Goal: Task Accomplishment & Management: Manage account settings

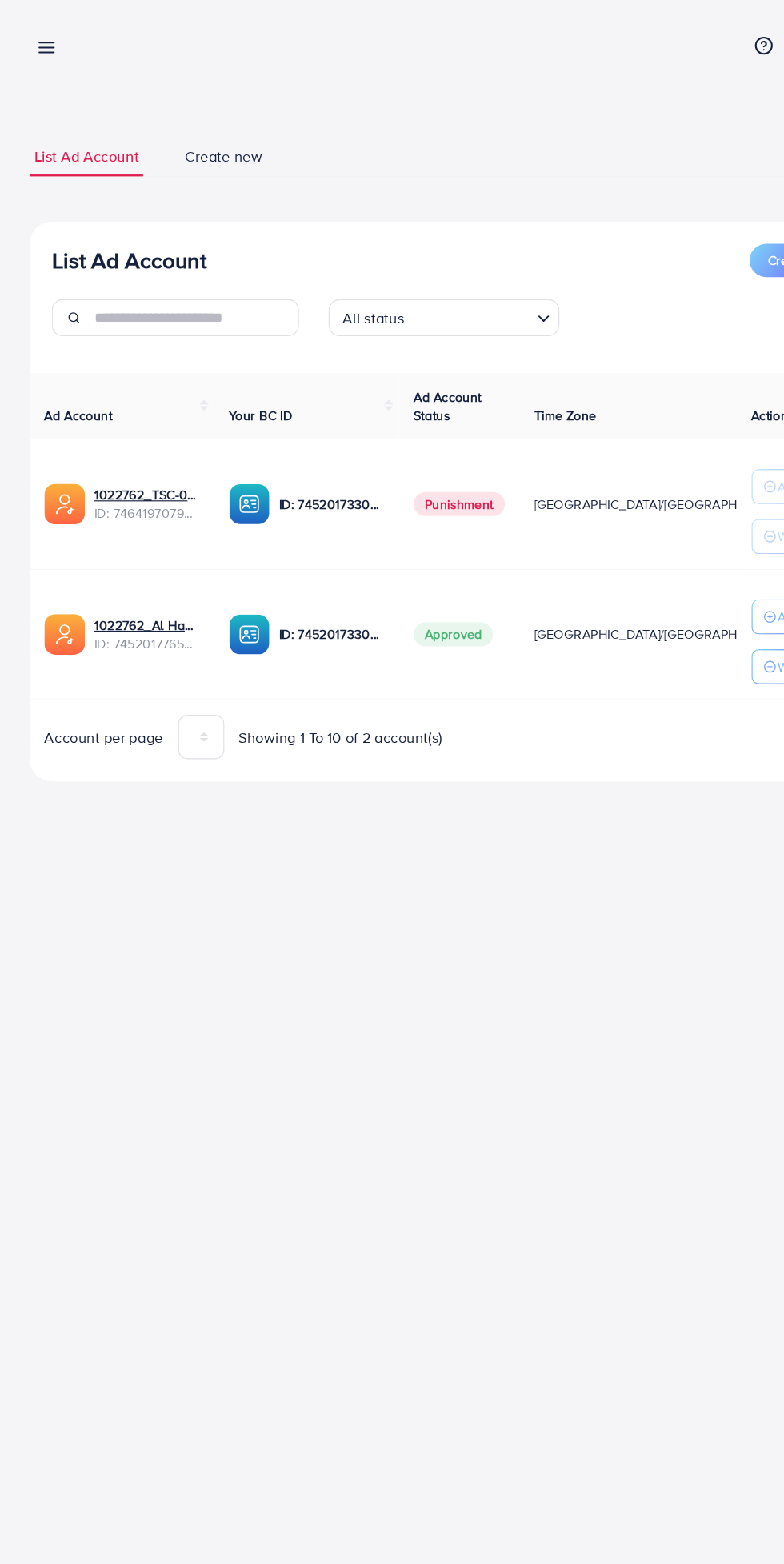
scroll to position [0, 37]
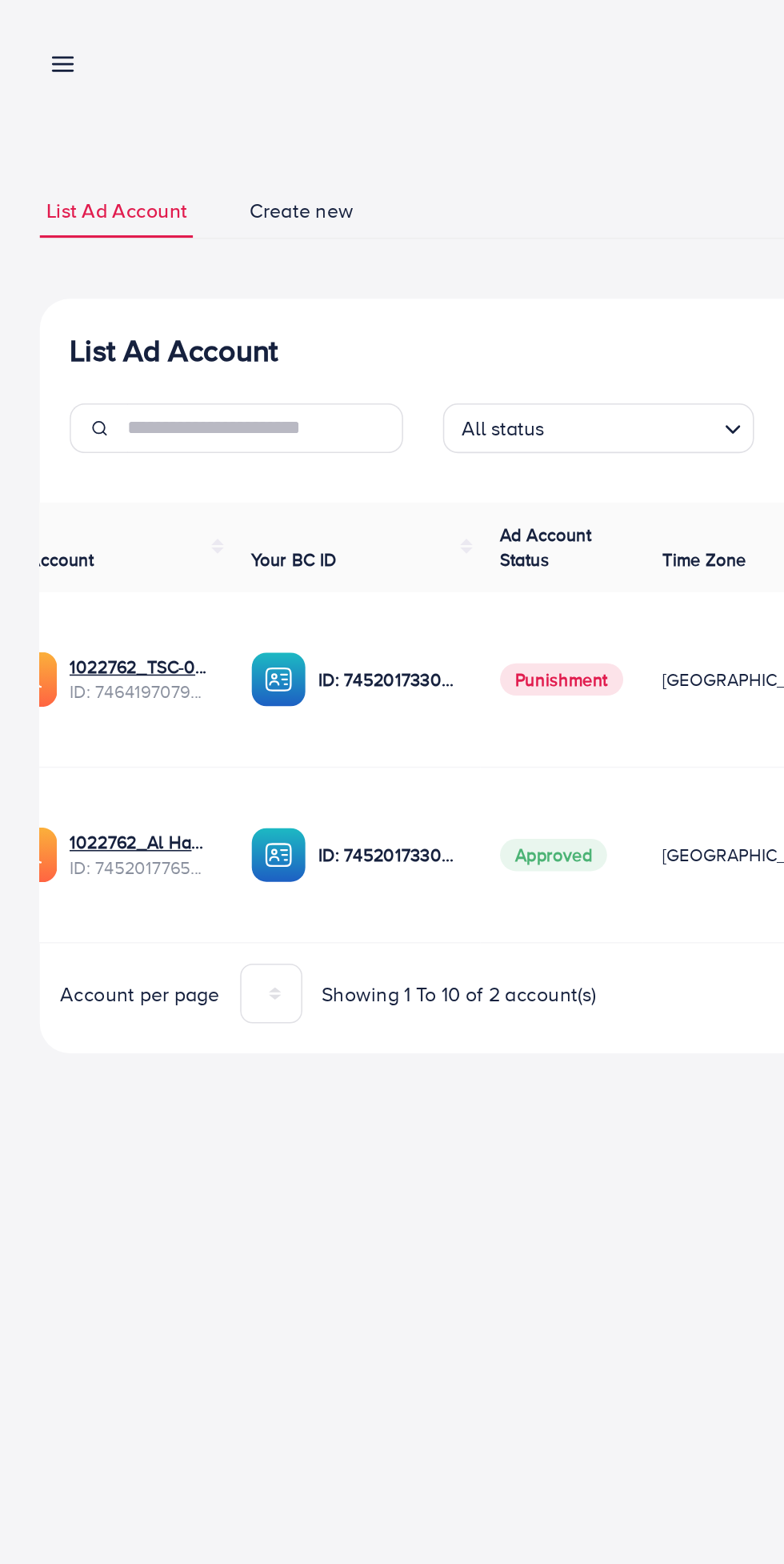
click at [40, 38] on line at bounding box center [41, 38] width 13 height 0
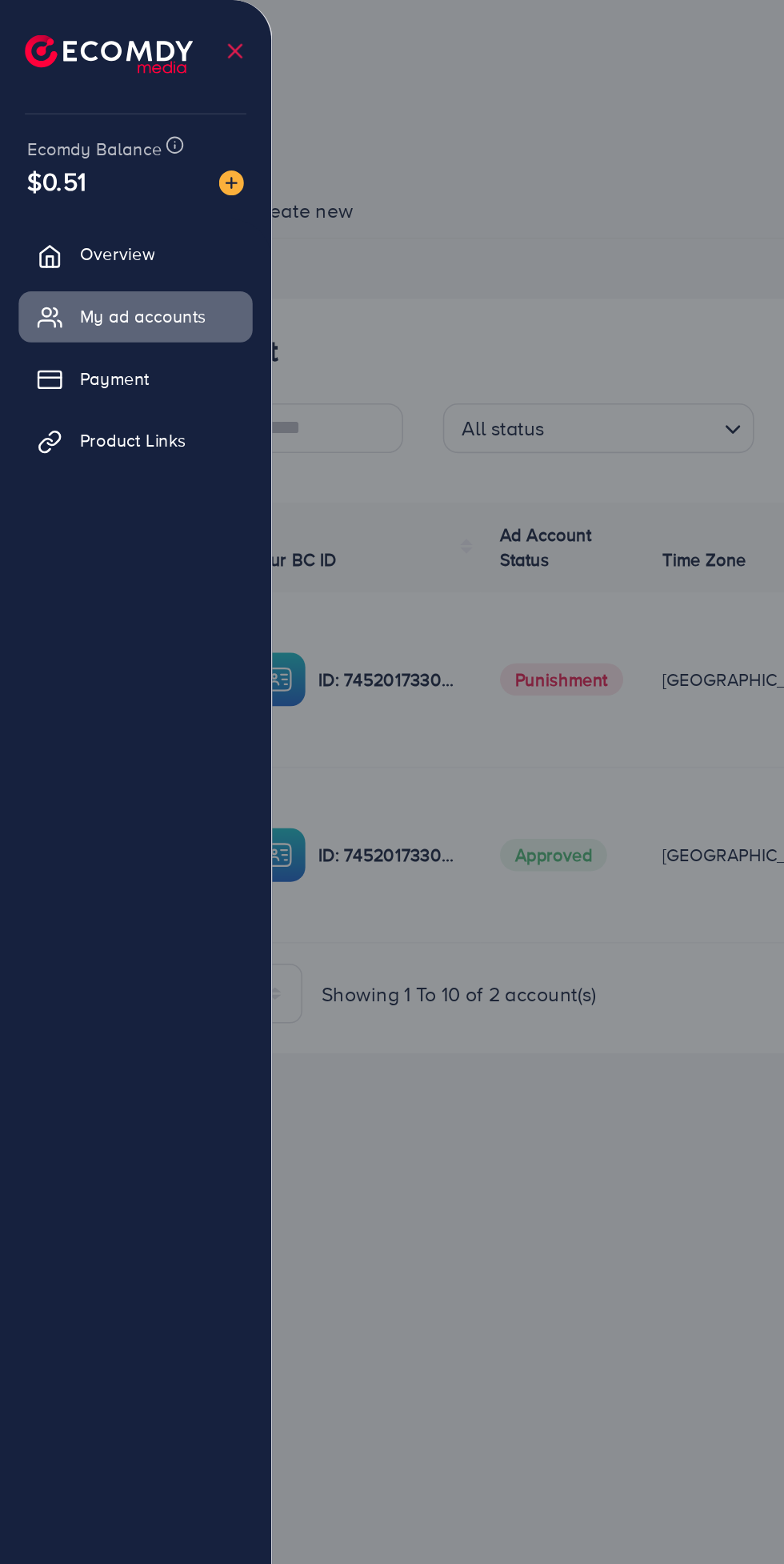
click at [365, 140] on div at bounding box center [392, 939] width 784 height 1877
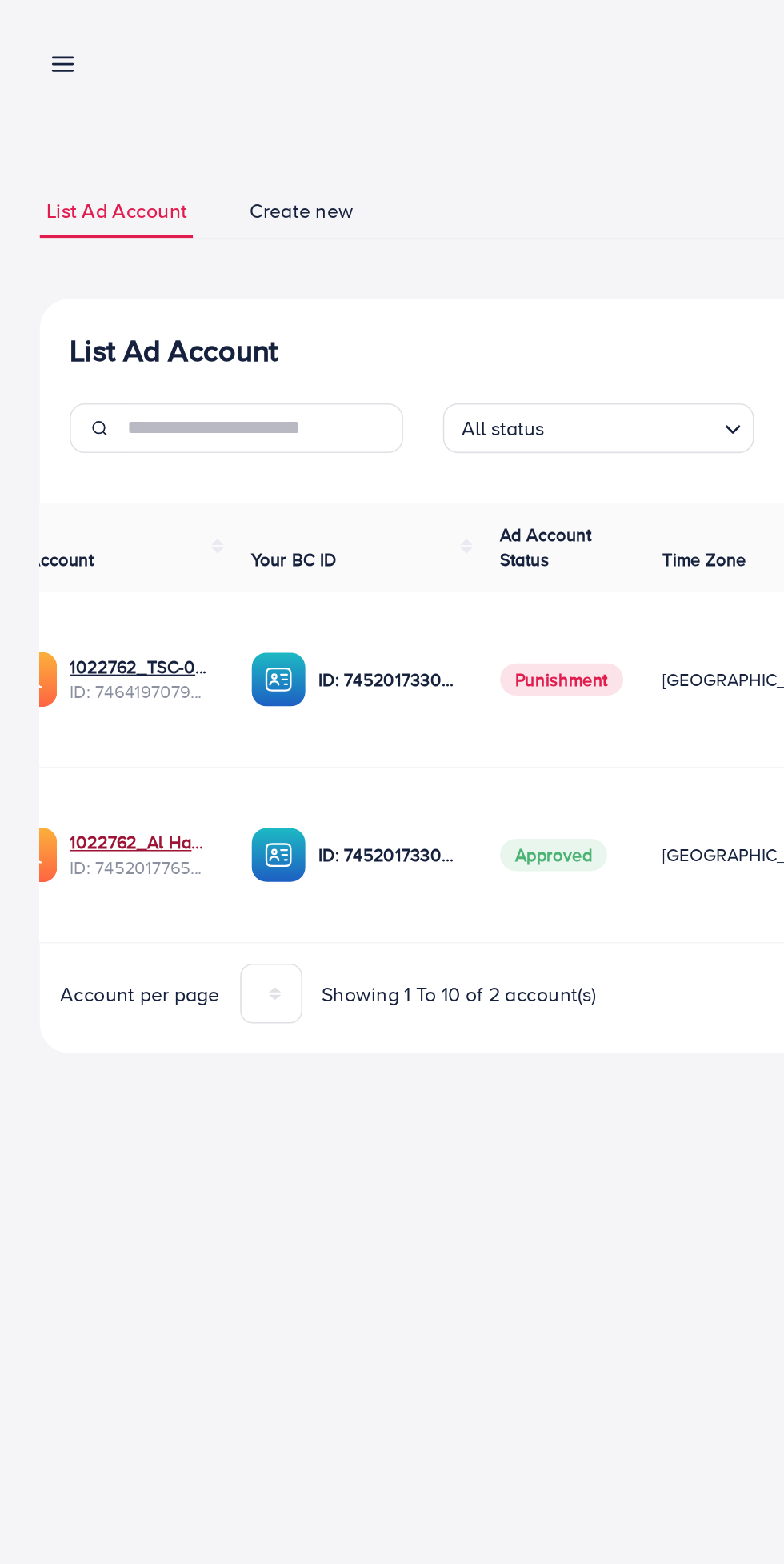
click at [86, 540] on link "1022762_Al Hamd Traders_1735058097282" at bounding box center [90, 541] width 92 height 16
